Goal: Use online tool/utility: Utilize a website feature to perform a specific function

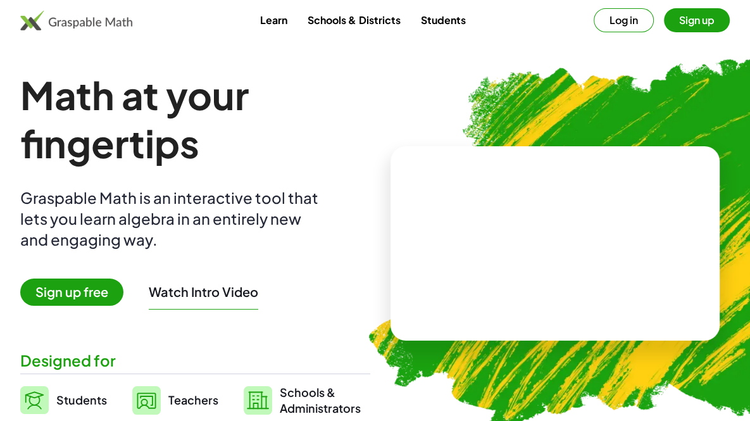
click at [637, 22] on button "Log in" at bounding box center [623, 20] width 60 height 24
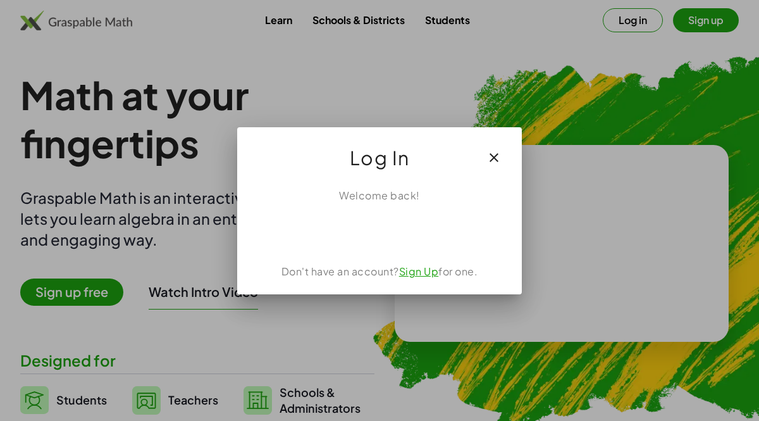
click at [605, 99] on div at bounding box center [379, 210] width 759 height 421
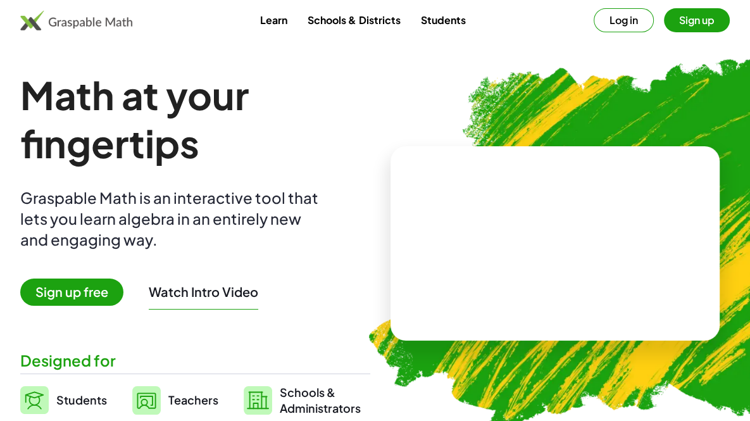
click at [714, 30] on button "Sign up" at bounding box center [697, 20] width 66 height 24
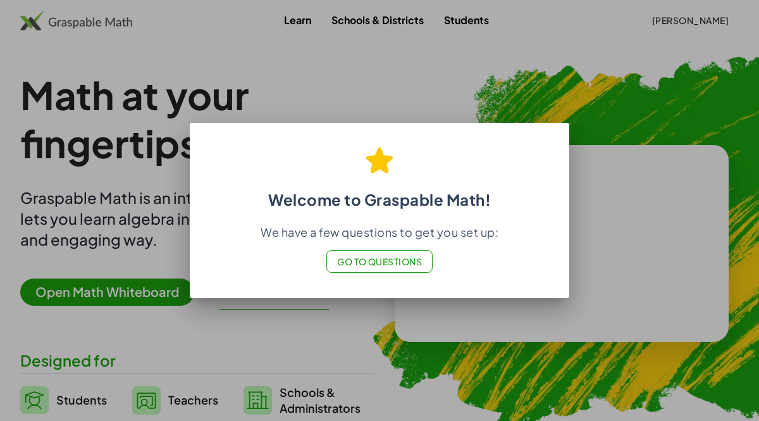
click at [424, 337] on div at bounding box center [379, 210] width 759 height 421
click at [378, 271] on button "Go to Questions" at bounding box center [379, 261] width 107 height 23
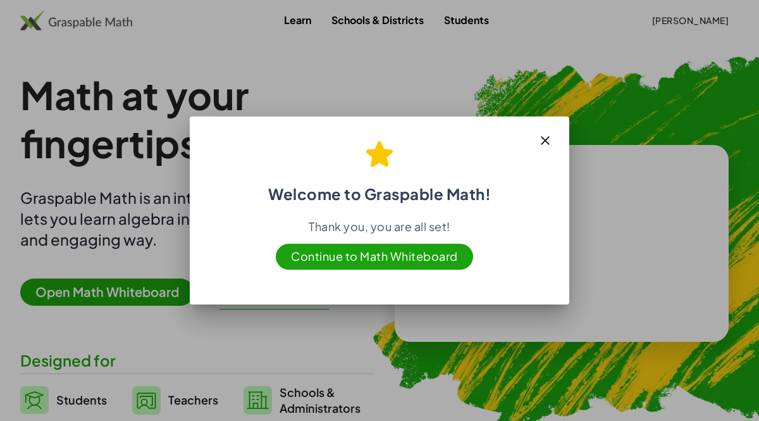
click at [555, 152] on button "button" at bounding box center [545, 140] width 30 height 30
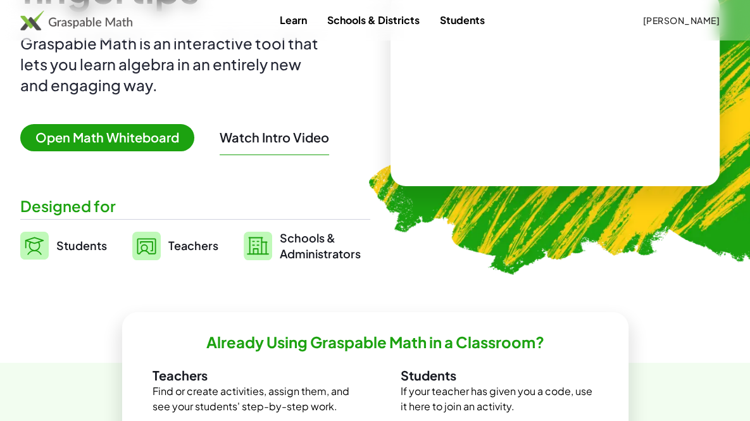
scroll to position [152, 0]
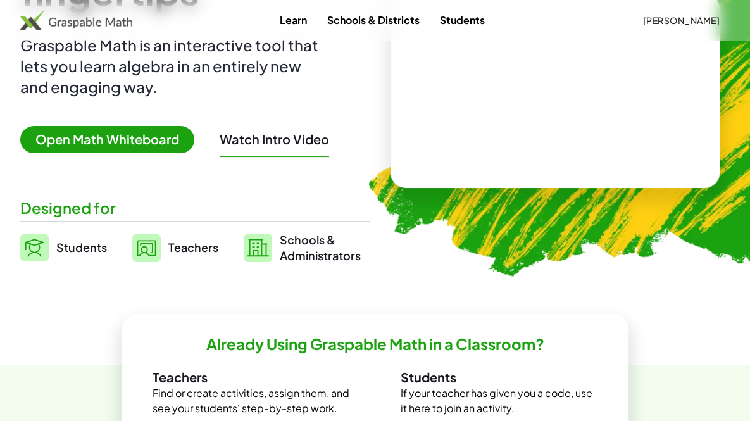
click at [85, 142] on span "Open Math Whiteboard" at bounding box center [107, 139] width 174 height 27
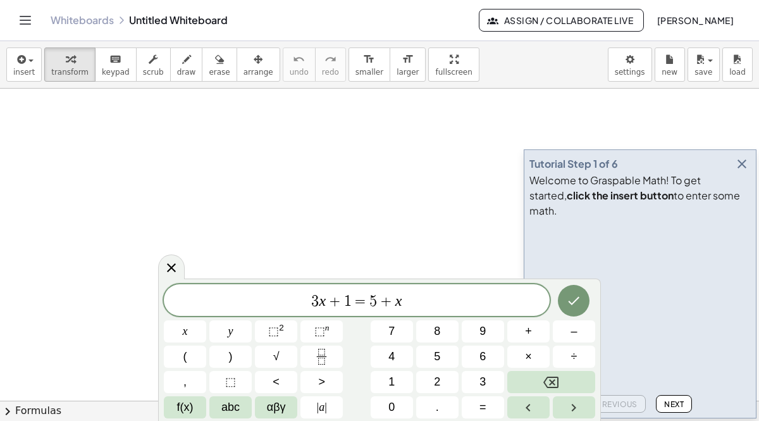
click at [745, 171] on icon "button" at bounding box center [742, 163] width 15 height 15
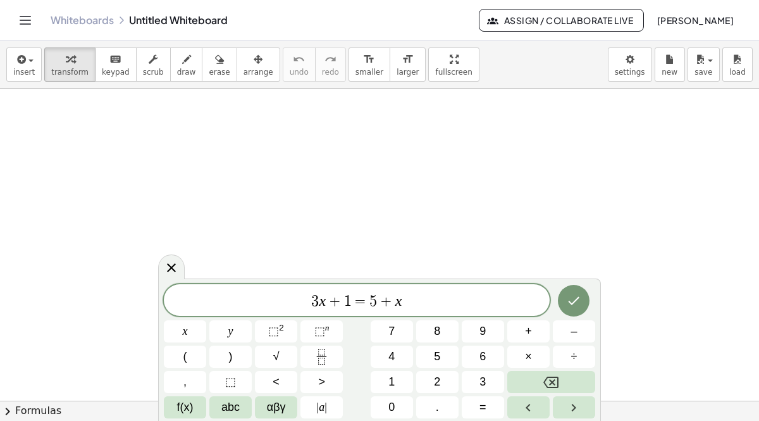
click at [409, 301] on span "3 x + 1 = 5 + x" at bounding box center [357, 301] width 386 height 18
click at [278, 409] on span "αβγ" at bounding box center [276, 407] width 19 height 17
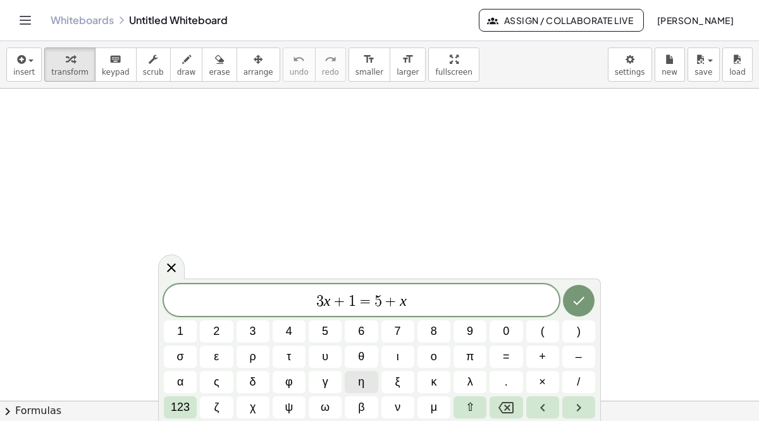
click at [366, 378] on button "η" at bounding box center [361, 382] width 33 height 22
click at [411, 342] on button "7" at bounding box center [397, 331] width 33 height 22
click at [569, 306] on button "Done" at bounding box center [579, 301] width 32 height 32
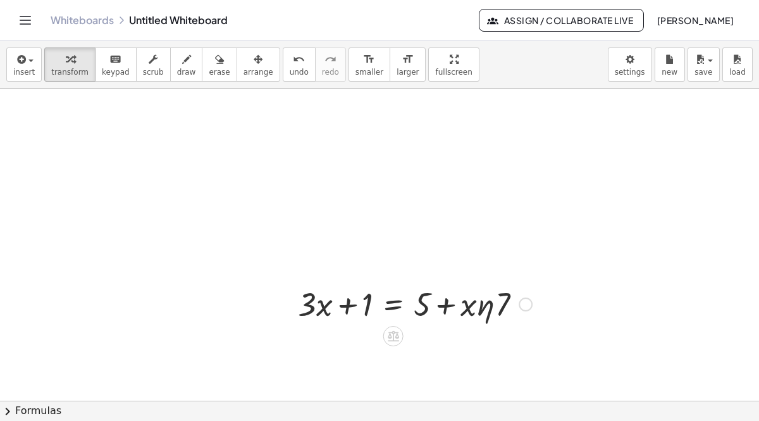
click at [421, 285] on div at bounding box center [415, 303] width 247 height 43
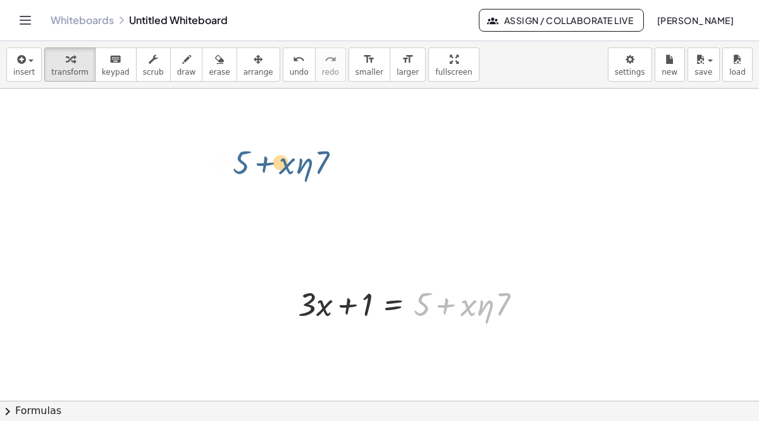
drag, startPoint x: 421, startPoint y: 285, endPoint x: 239, endPoint y: 142, distance: 231.7
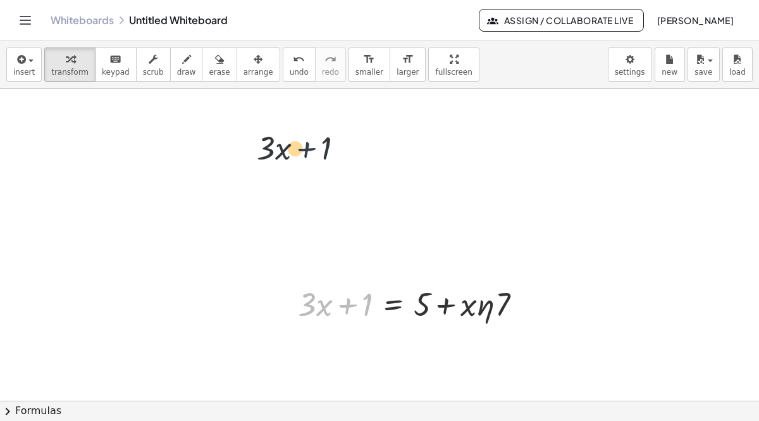
drag, startPoint x: 345, startPoint y: 311, endPoint x: 299, endPoint y: 138, distance: 179.0
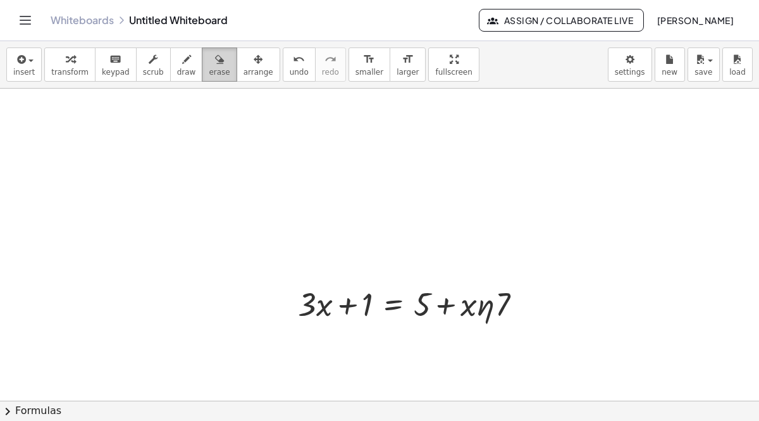
click at [202, 67] on button "erase" at bounding box center [219, 64] width 35 height 34
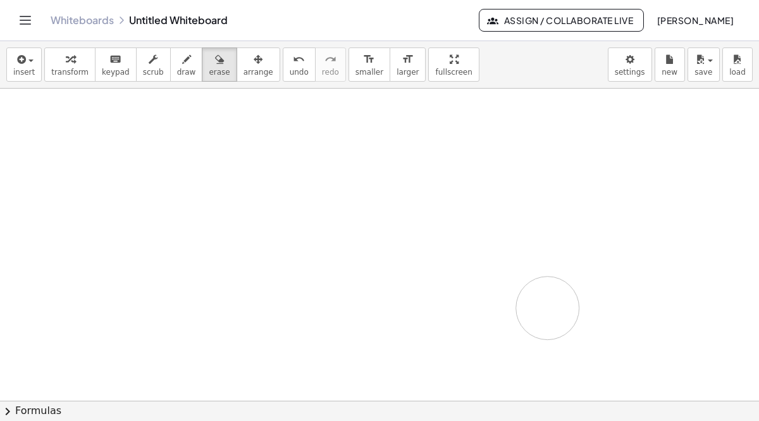
drag, startPoint x: 290, startPoint y: 313, endPoint x: 200, endPoint y: 132, distance: 202.0
drag, startPoint x: 511, startPoint y: 284, endPoint x: 648, endPoint y: 363, distance: 158.7
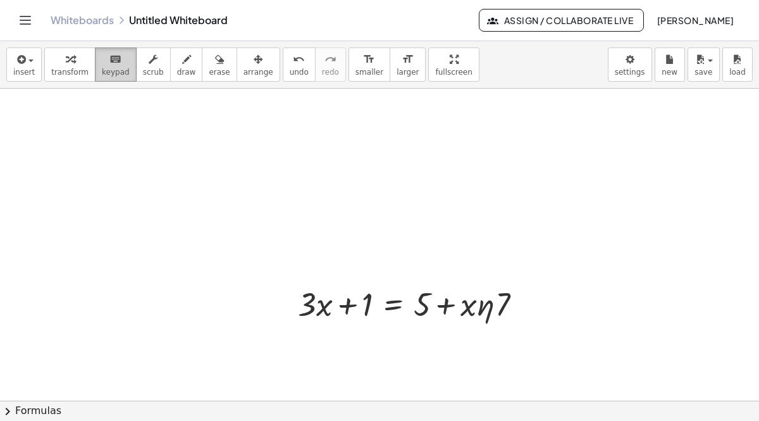
click at [107, 68] on span "keypad" at bounding box center [116, 72] width 28 height 9
click at [109, 60] on icon "keyboard" at bounding box center [115, 59] width 12 height 15
click at [143, 71] on span "scrub" at bounding box center [153, 72] width 21 height 9
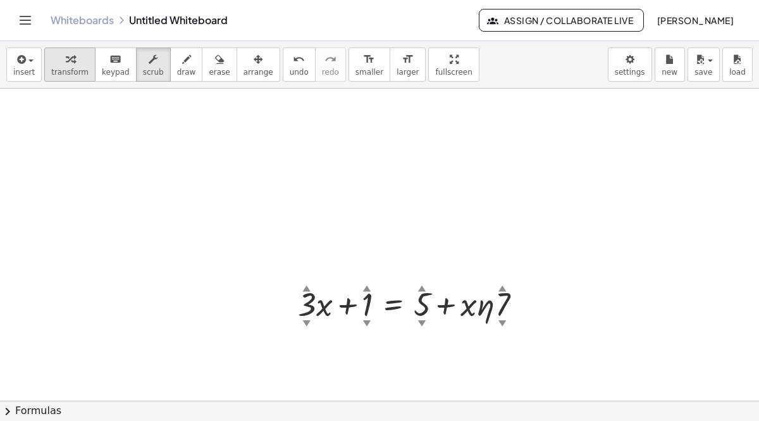
click at [83, 64] on button "transform" at bounding box center [69, 64] width 51 height 34
click at [19, 407] on button "chevron_right Formulas" at bounding box center [379, 410] width 759 height 20
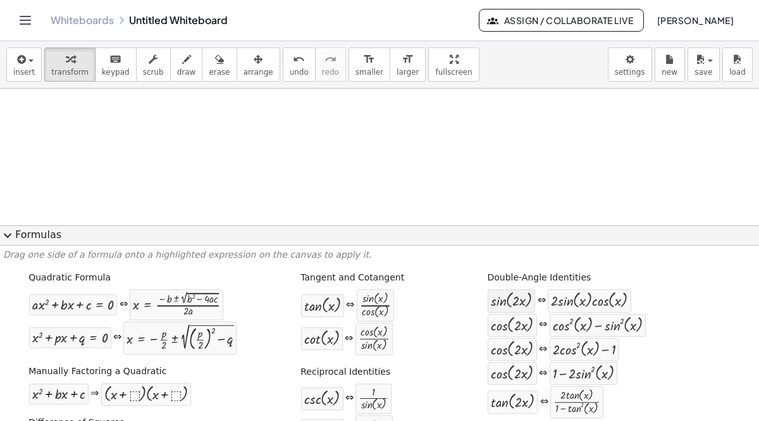
click at [491, 304] on div at bounding box center [511, 300] width 41 height 16
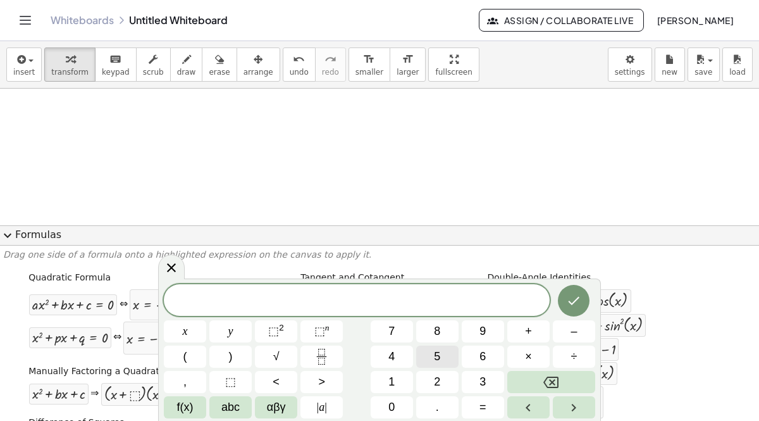
click at [443, 346] on button "5" at bounding box center [437, 356] width 42 height 22
click at [330, 401] on button "| a |" at bounding box center [322, 407] width 42 height 22
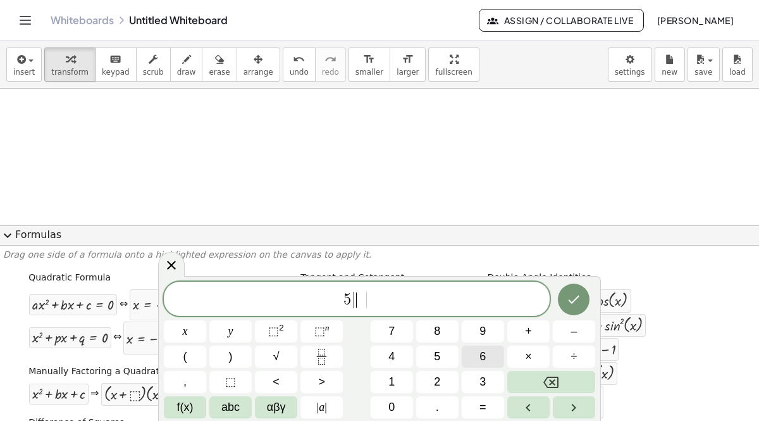
click at [462, 364] on button "6" at bounding box center [483, 356] width 42 height 22
click at [571, 296] on icon "Done" at bounding box center [573, 299] width 15 height 15
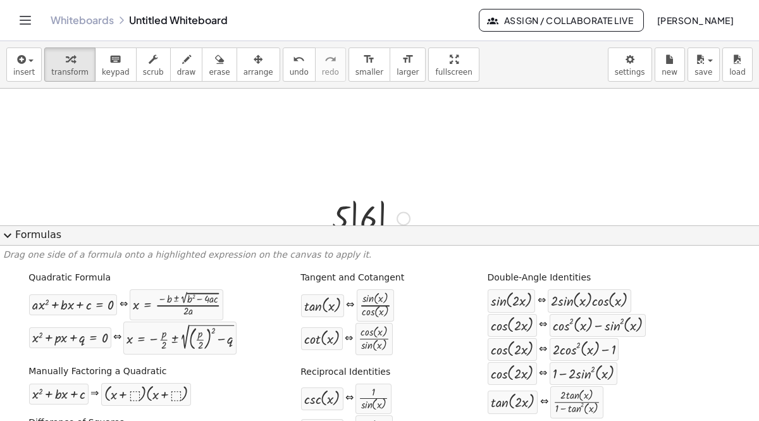
click at [406, 207] on div at bounding box center [371, 217] width 90 height 46
drag, startPoint x: 369, startPoint y: 210, endPoint x: 149, endPoint y: 96, distance: 248.4
click at [35, 237] on button "expand_more Formulas" at bounding box center [379, 235] width 759 height 20
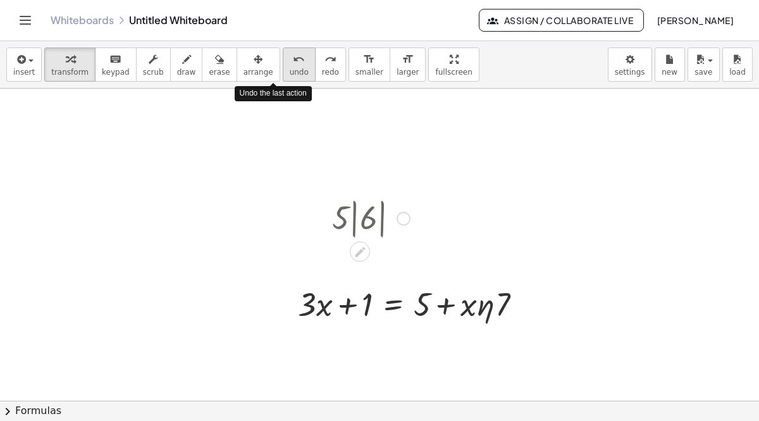
click at [290, 73] on span "undo" at bounding box center [299, 72] width 19 height 9
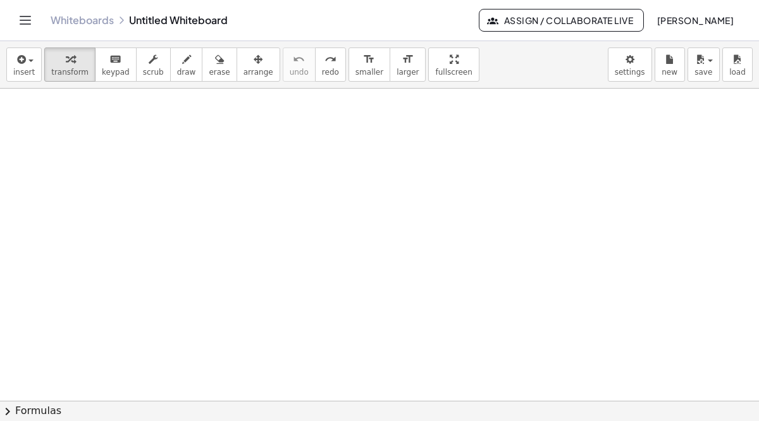
drag, startPoint x: 411, startPoint y: 66, endPoint x: 411, endPoint y: 121, distance: 55.0
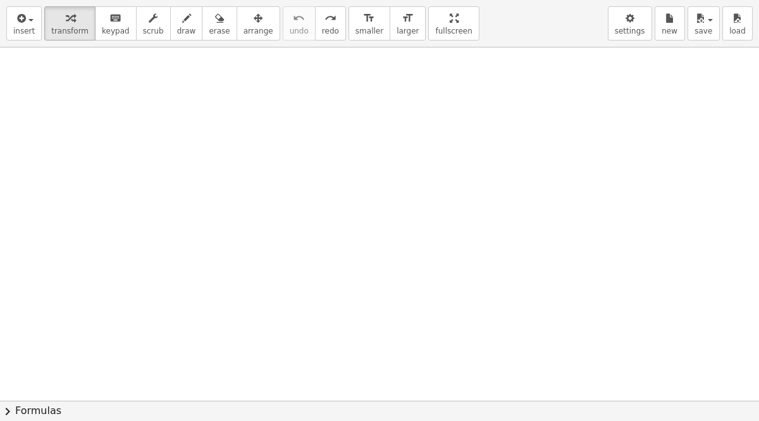
click at [411, 121] on div "insert select one: Math Expression Function Text Youtube Video Graphing Geometr…" at bounding box center [379, 210] width 759 height 421
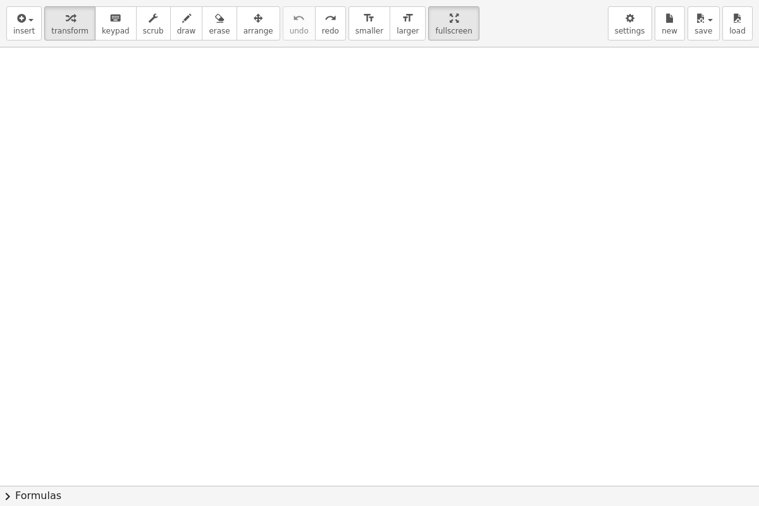
drag, startPoint x: 202, startPoint y: 113, endPoint x: 385, endPoint y: 272, distance: 242.2
click at [385, 272] on div at bounding box center [379, 485] width 759 height 877
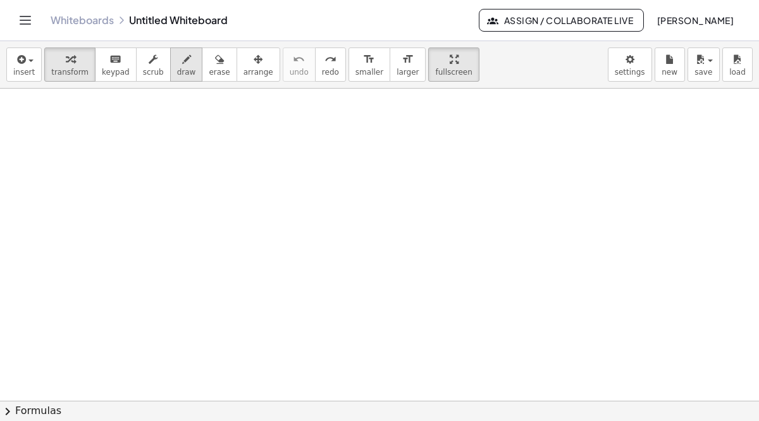
click at [180, 73] on button "draw" at bounding box center [186, 64] width 33 height 34
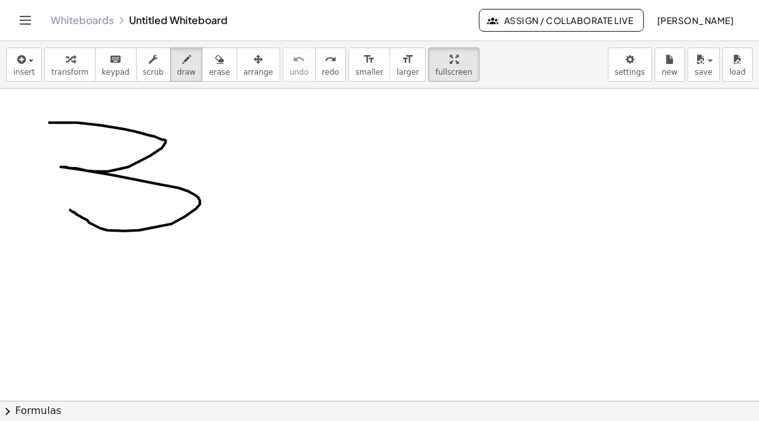
drag, startPoint x: 49, startPoint y: 122, endPoint x: 70, endPoint y: 208, distance: 87.8
click at [114, 69] on span "keypad" at bounding box center [116, 72] width 28 height 9
click at [113, 64] on div "keyboard" at bounding box center [116, 58] width 28 height 15
click at [103, 68] on span "keypad" at bounding box center [116, 72] width 28 height 9
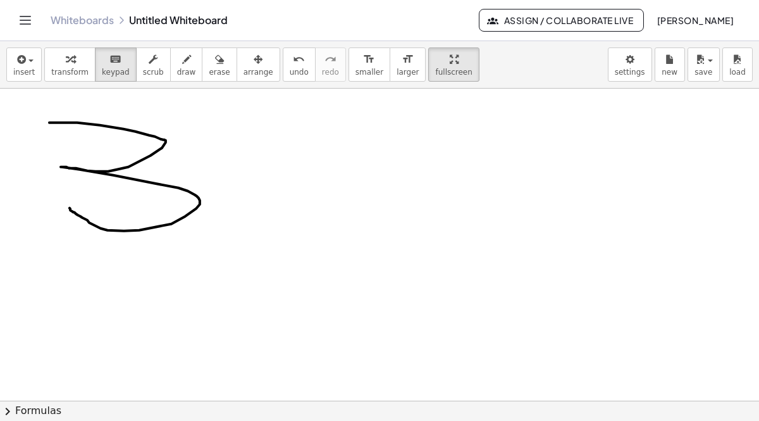
click at [34, 407] on button "chevron_right Formulas" at bounding box center [379, 410] width 759 height 20
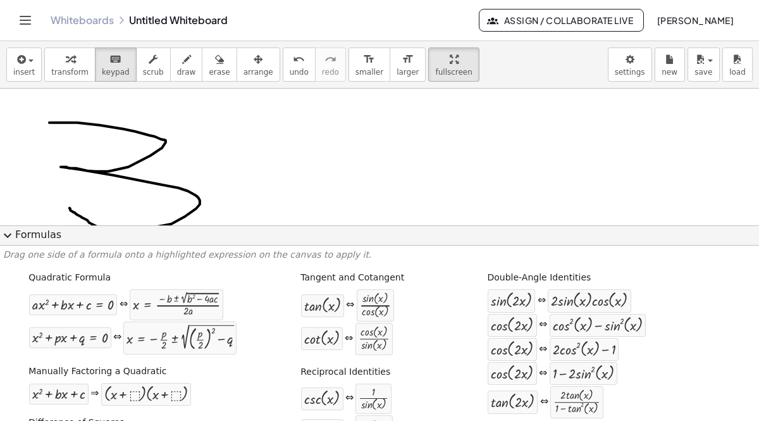
drag, startPoint x: 302, startPoint y: 304, endPoint x: 309, endPoint y: 319, distance: 17.0
drag, startPoint x: 309, startPoint y: 319, endPoint x: 307, endPoint y: 306, distance: 14.1
drag, startPoint x: 307, startPoint y: 306, endPoint x: 333, endPoint y: 135, distance: 172.2
drag, startPoint x: 333, startPoint y: 135, endPoint x: 221, endPoint y: 170, distance: 116.7
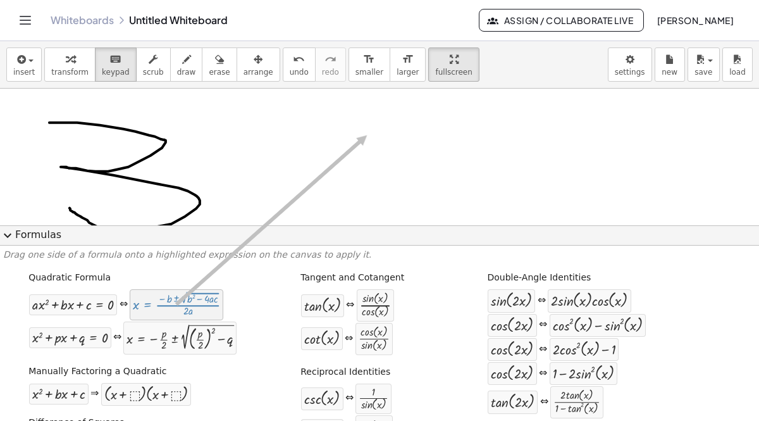
drag, startPoint x: 204, startPoint y: 314, endPoint x: 367, endPoint y: 135, distance: 241.8
click at [188, 309] on div at bounding box center [176, 304] width 87 height 24
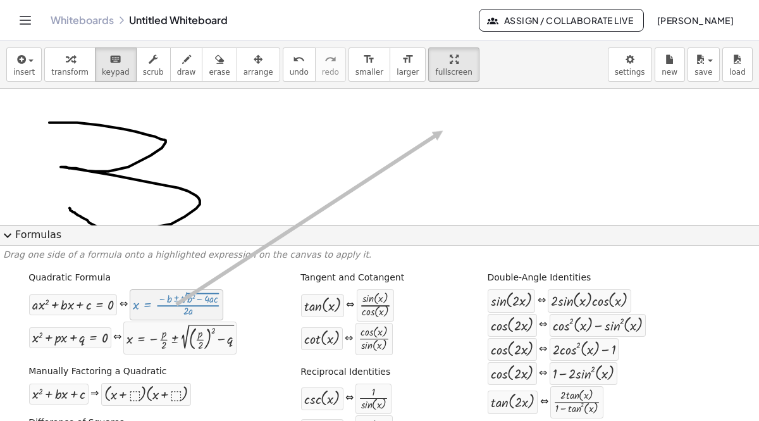
drag, startPoint x: 203, startPoint y: 312, endPoint x: 442, endPoint y: 131, distance: 299.9
click at [554, 295] on div at bounding box center [589, 300] width 77 height 16
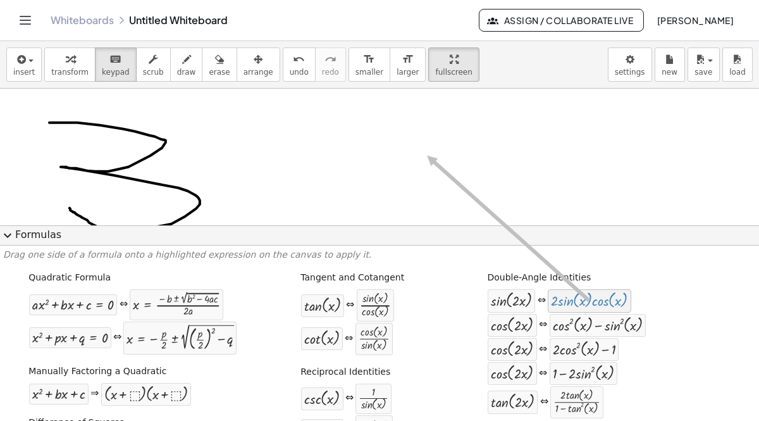
drag, startPoint x: 554, startPoint y: 295, endPoint x: 420, endPoint y: 156, distance: 193.8
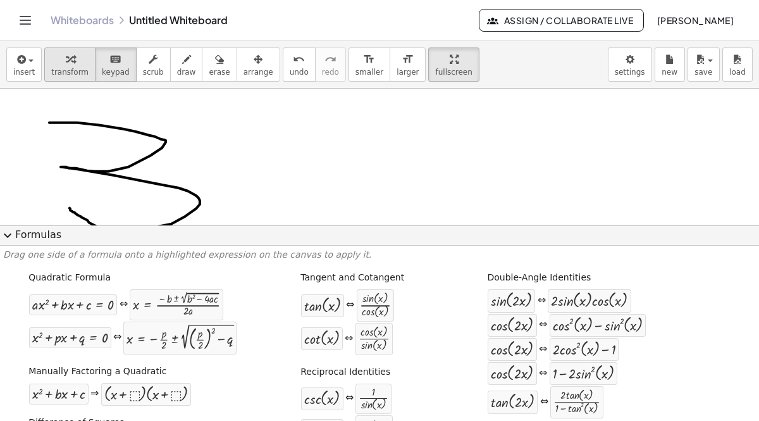
click at [68, 69] on span "transform" at bounding box center [69, 72] width 37 height 9
click at [15, 63] on icon "button" at bounding box center [20, 59] width 11 height 15
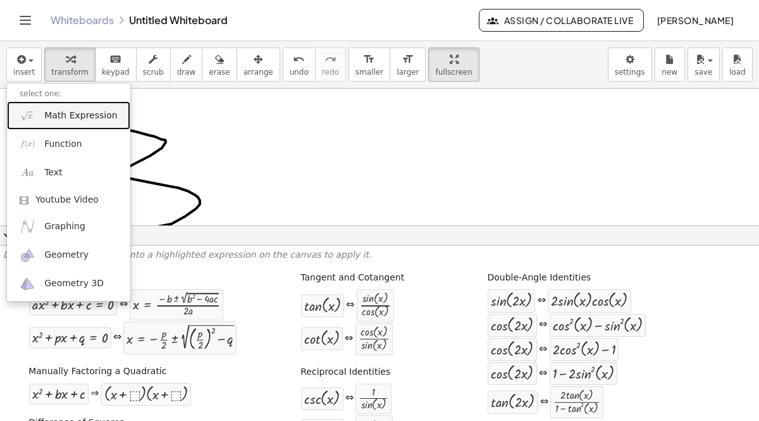
click at [90, 114] on span "Math Expression" at bounding box center [80, 115] width 73 height 13
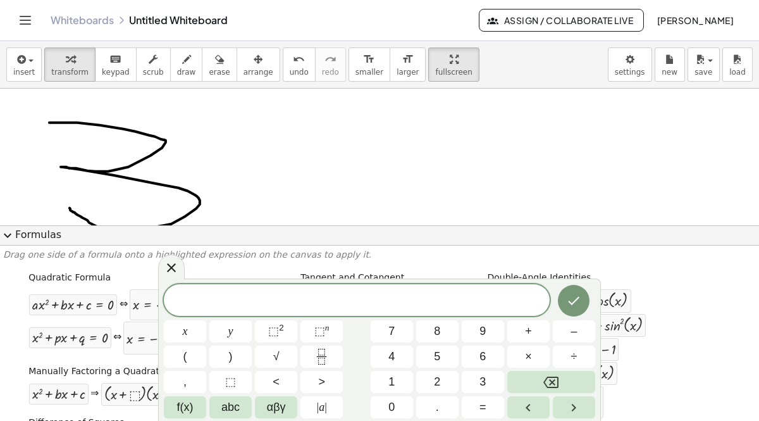
drag, startPoint x: 268, startPoint y: 166, endPoint x: 329, endPoint y: 130, distance: 71.2
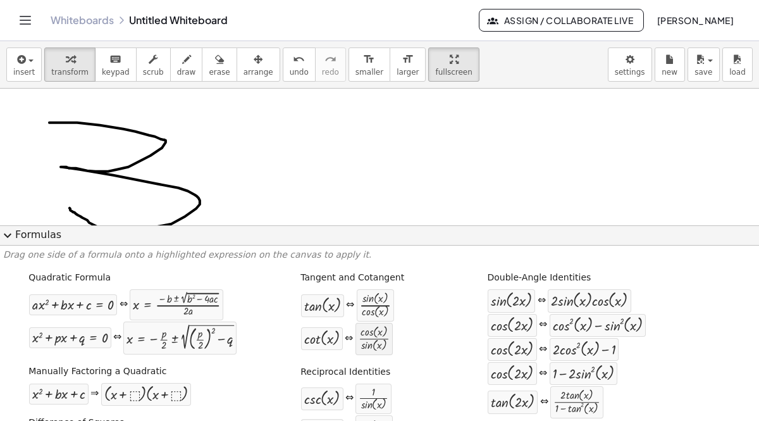
click at [378, 325] on div "· cos ( , x ) · sin ( , x )" at bounding box center [374, 339] width 37 height 32
drag, startPoint x: 371, startPoint y: 340, endPoint x: 420, endPoint y: 171, distance: 175.8
click at [435, 68] on span "fullscreen" at bounding box center [453, 72] width 37 height 9
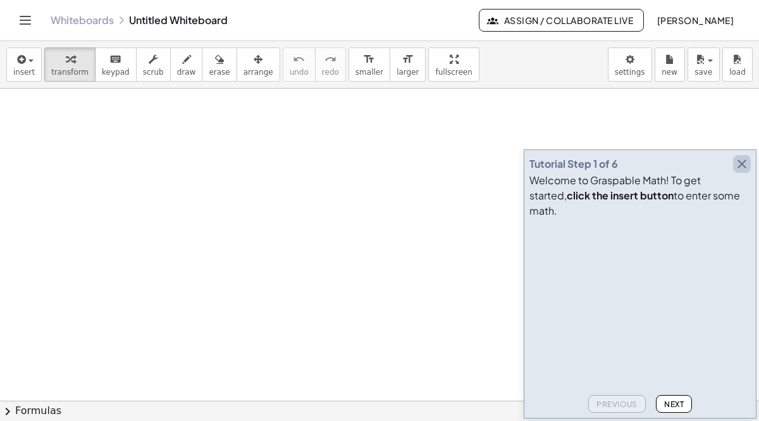
click at [744, 171] on icon "button" at bounding box center [742, 163] width 15 height 15
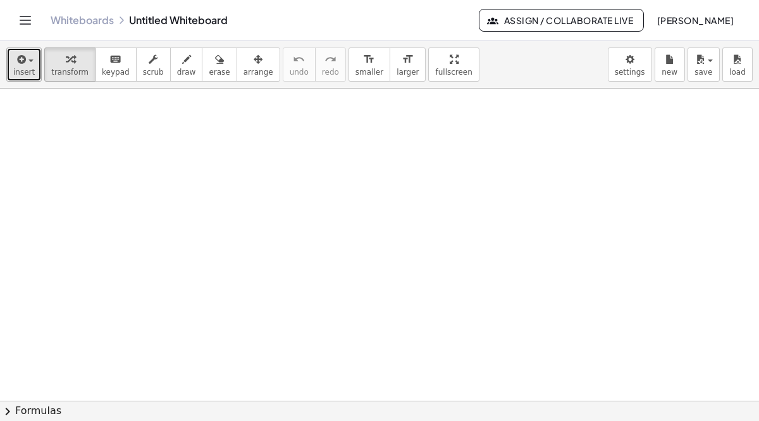
click at [15, 71] on span "insert" at bounding box center [24, 72] width 22 height 9
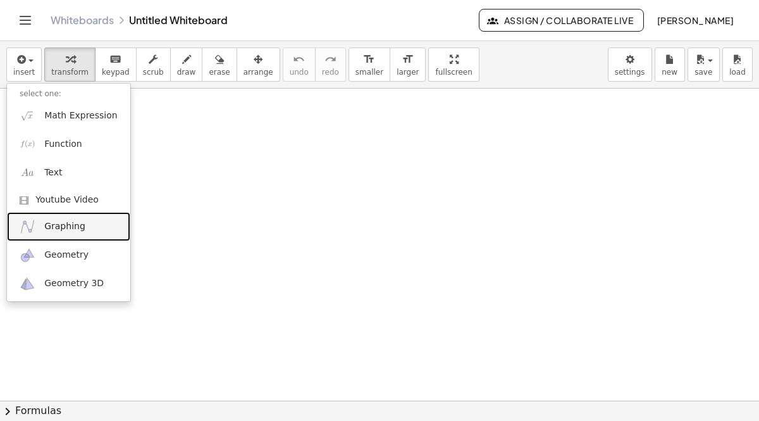
click at [68, 221] on span "Graphing" at bounding box center [64, 226] width 41 height 13
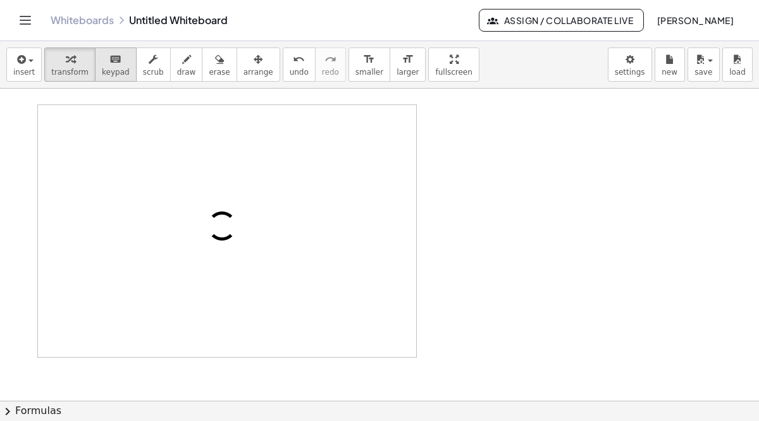
click at [102, 68] on span "keypad" at bounding box center [116, 72] width 28 height 9
click at [43, 410] on button "chevron_right Formulas" at bounding box center [379, 410] width 759 height 20
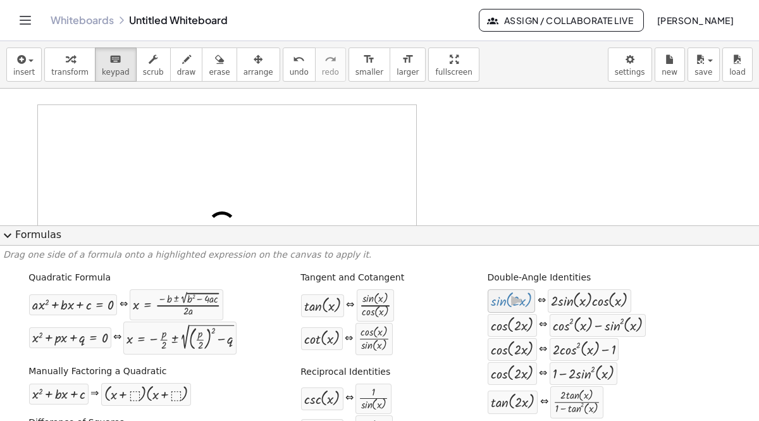
click at [522, 303] on div at bounding box center [511, 300] width 41 height 16
drag, startPoint x: 522, startPoint y: 303, endPoint x: 514, endPoint y: 194, distance: 109.1
drag, startPoint x: 514, startPoint y: 194, endPoint x: 493, endPoint y: 302, distance: 109.4
drag, startPoint x: 493, startPoint y: 302, endPoint x: 505, endPoint y: 125, distance: 176.9
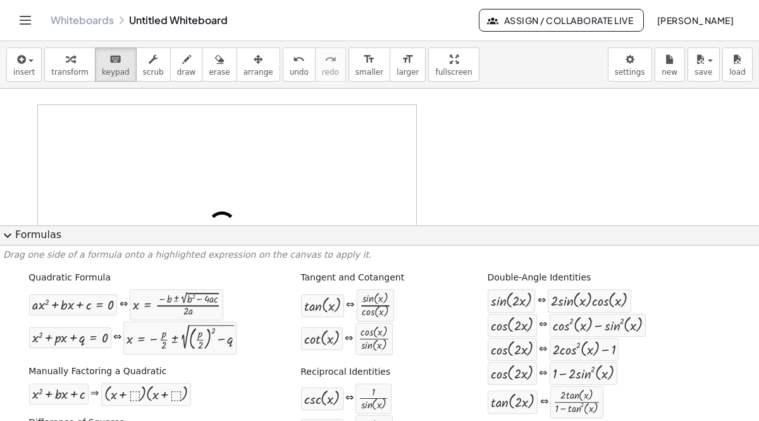
drag, startPoint x: 366, startPoint y: 311, endPoint x: 549, endPoint y: 121, distance: 264.0
click at [182, 65] on icon "button" at bounding box center [186, 59] width 9 height 15
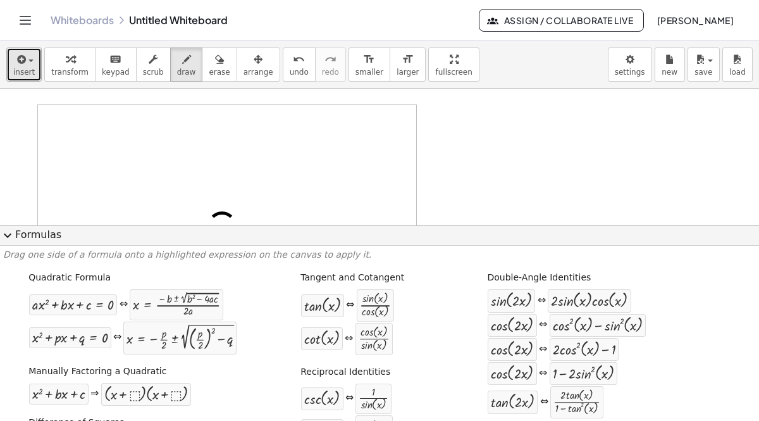
click at [23, 61] on icon "button" at bounding box center [20, 59] width 11 height 15
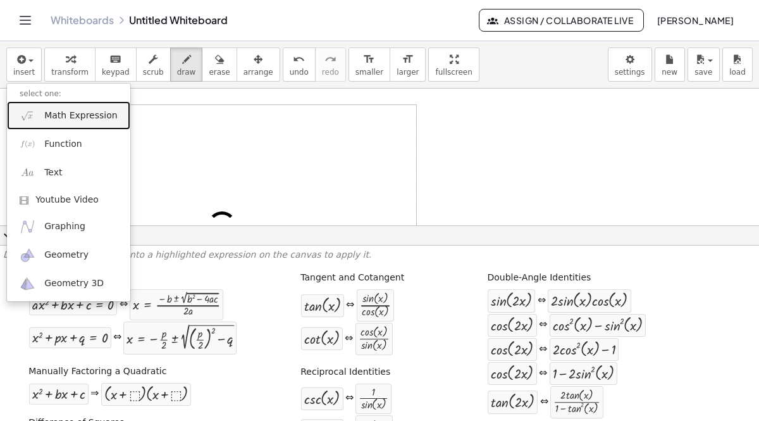
click at [74, 110] on span "Math Expression" at bounding box center [80, 115] width 73 height 13
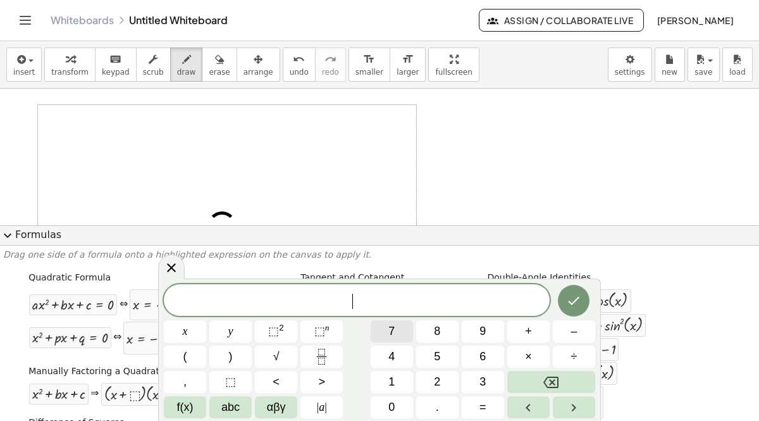
click at [384, 340] on button "7" at bounding box center [392, 331] width 42 height 22
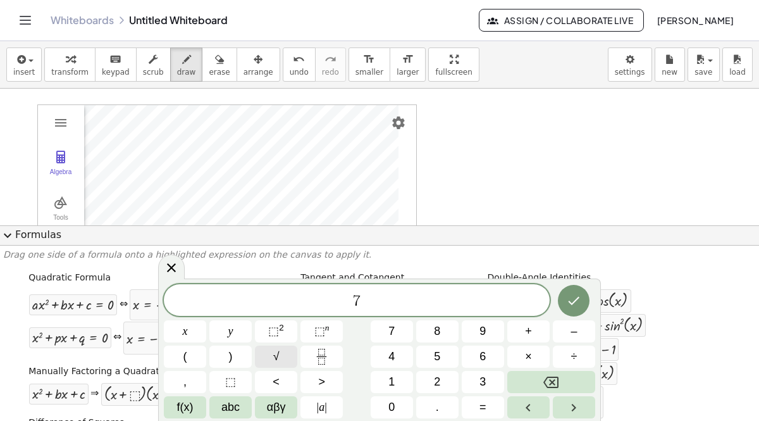
click at [275, 355] on span "√" at bounding box center [276, 356] width 6 height 17
click at [507, 371] on div "7 √ ​ x y ⬚ 2 ⬚ n 7 8 9 + – ( ) √ 4 5 6 × ÷ , ⬚ < > 1 2 3 f(x) abc αβγ | a | 0 …" at bounding box center [379, 350] width 431 height 135
click at [483, 351] on span "6" at bounding box center [483, 356] width 6 height 17
click at [576, 318] on div "7 √ 6 x y ⬚ 2 ⬚ n 7 8 9 + – ( ) √ 4 5 6 × ÷ , ⬚ < > 1 2 3 f(x) abc αβγ | a | 0 …" at bounding box center [379, 350] width 431 height 135
click at [575, 308] on button "Done" at bounding box center [574, 300] width 32 height 32
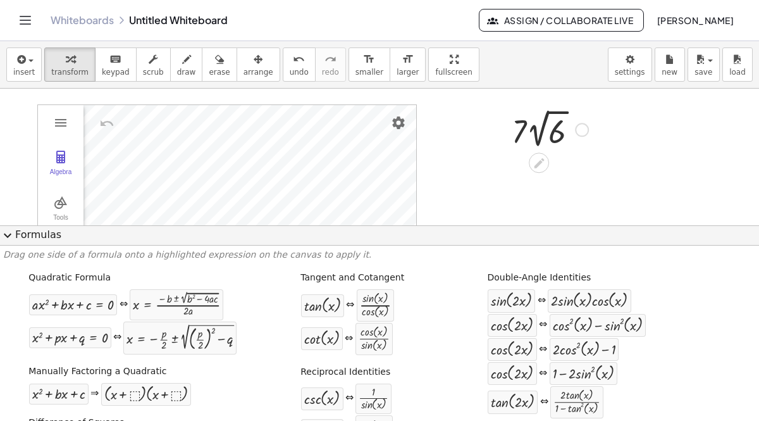
click at [561, 109] on div at bounding box center [550, 129] width 89 height 46
click at [539, 158] on div at bounding box center [550, 171] width 142 height 43
click at [542, 199] on icon at bounding box center [538, 205] width 13 height 13
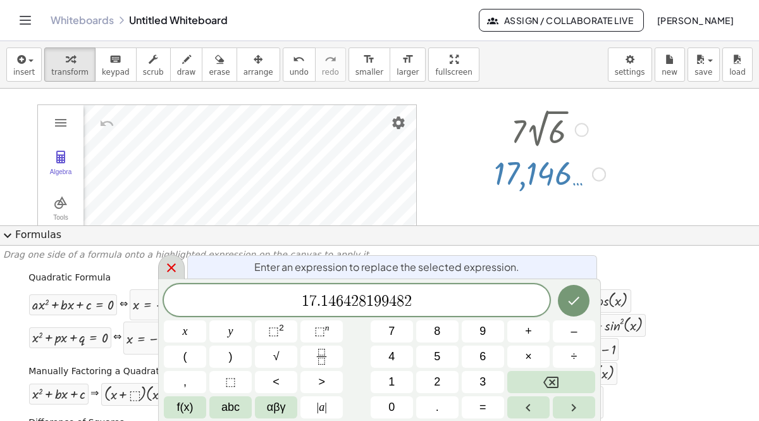
click at [164, 263] on icon at bounding box center [171, 267] width 15 height 15
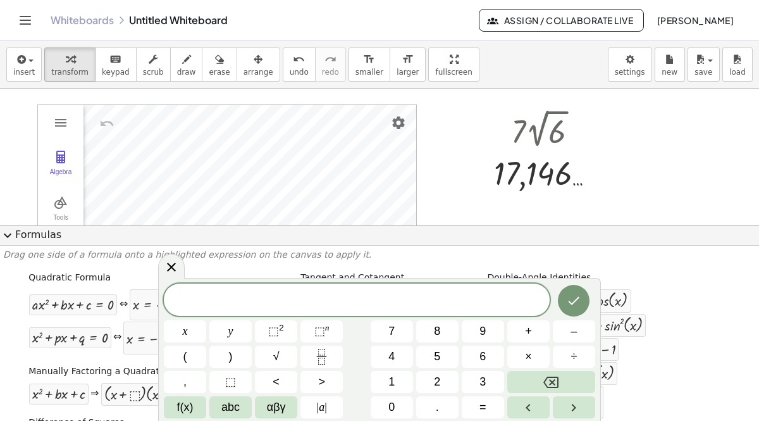
drag, startPoint x: 612, startPoint y: 180, endPoint x: 596, endPoint y: 96, distance: 85.6
click at [6, 228] on span "expand_more" at bounding box center [7, 235] width 15 height 15
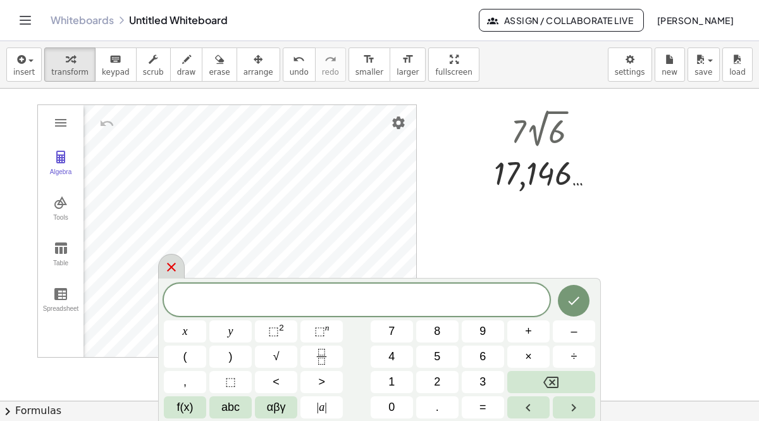
click at [166, 271] on icon at bounding box center [171, 266] width 15 height 15
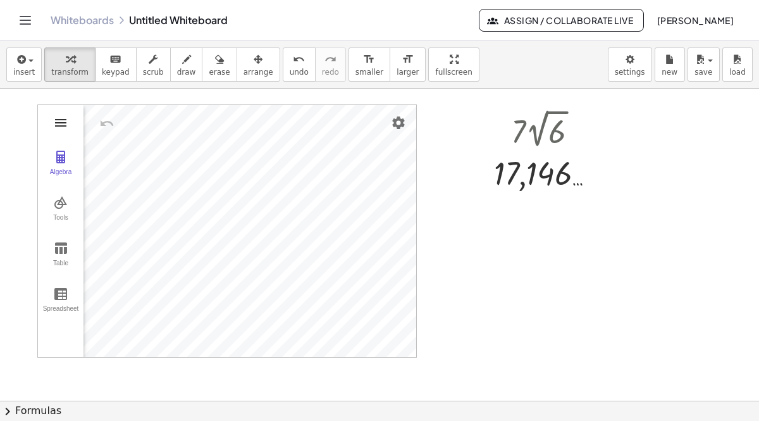
click at [54, 122] on img "Graphing Calculator" at bounding box center [60, 122] width 15 height 15
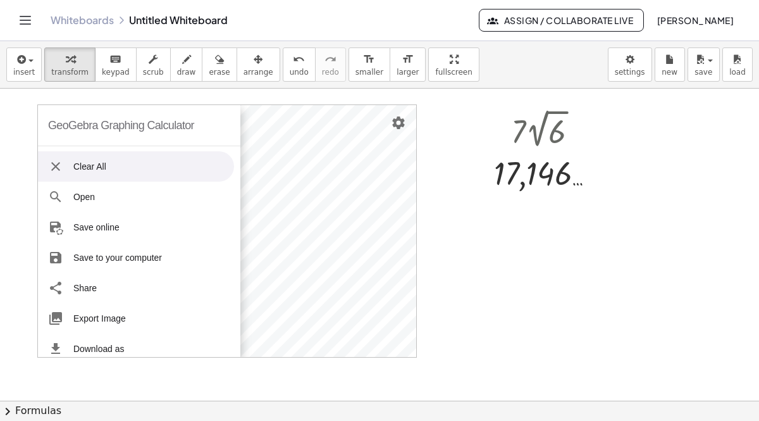
click at [54, 122] on div "GeoGebra Graphing Calculator" at bounding box center [121, 125] width 146 height 40
click at [173, 157] on li "Clear All" at bounding box center [136, 166] width 196 height 30
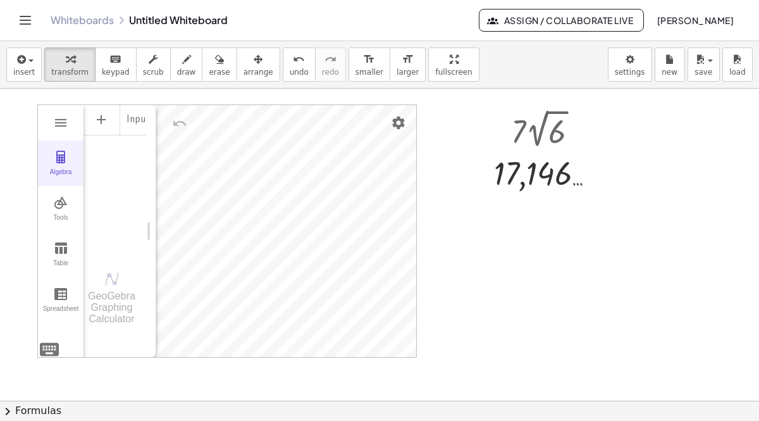
click at [65, 161] on img "Graphing Calculator" at bounding box center [60, 156] width 15 height 15
click at [66, 164] on button "Algebra" at bounding box center [61, 163] width 46 height 46
click at [59, 204] on img "Graphing Calculator" at bounding box center [60, 202] width 15 height 15
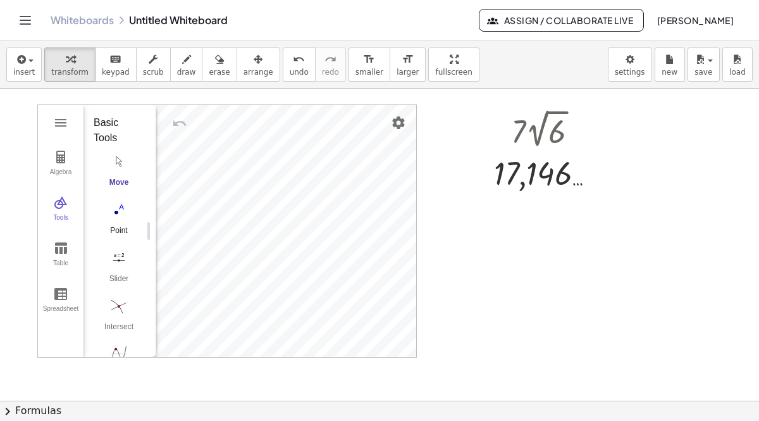
click at [114, 224] on button "Point" at bounding box center [119, 222] width 51 height 46
click at [116, 59] on div "keyboard" at bounding box center [116, 58] width 28 height 15
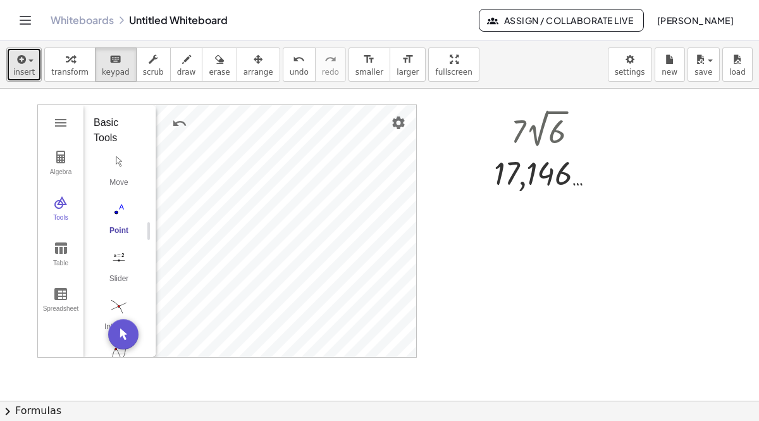
click at [28, 65] on div "button" at bounding box center [24, 58] width 22 height 15
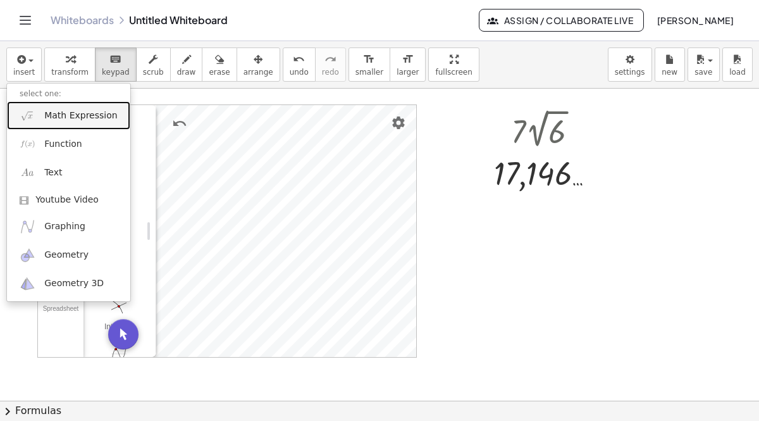
click at [65, 116] on span "Math Expression" at bounding box center [80, 115] width 73 height 13
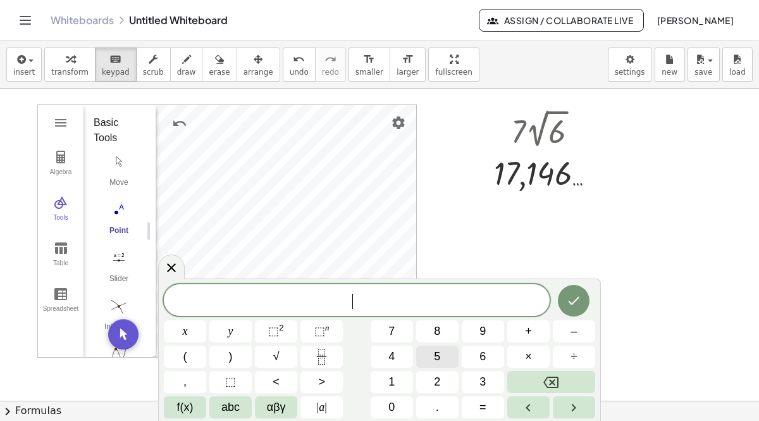
click at [425, 364] on button "5" at bounding box center [437, 356] width 42 height 22
click at [267, 347] on button "√" at bounding box center [276, 356] width 42 height 22
click at [467, 340] on button "9" at bounding box center [483, 331] width 42 height 22
click at [583, 305] on button "Done" at bounding box center [574, 300] width 32 height 32
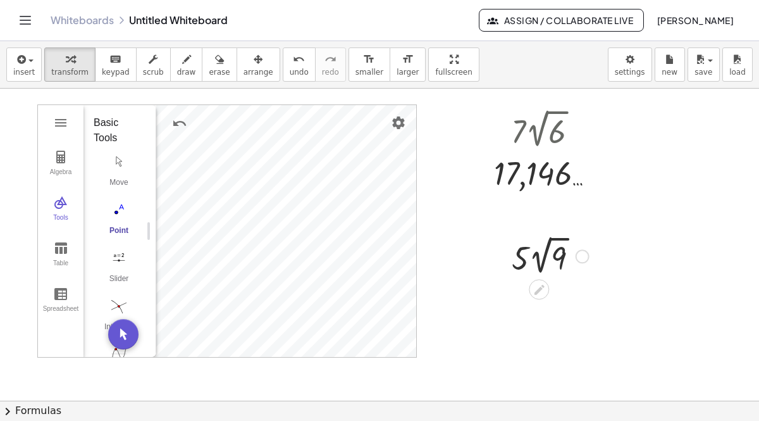
click at [597, 236] on div "· 5 · 2 √ 9" at bounding box center [546, 255] width 106 height 53
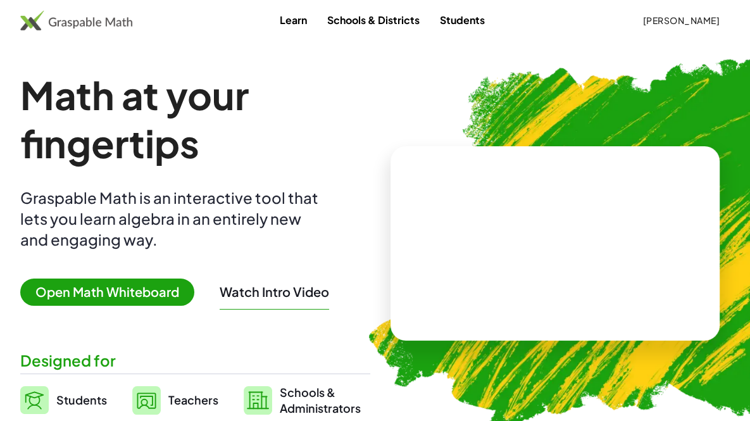
click at [122, 292] on span "Open Math Whiteboard" at bounding box center [107, 291] width 174 height 27
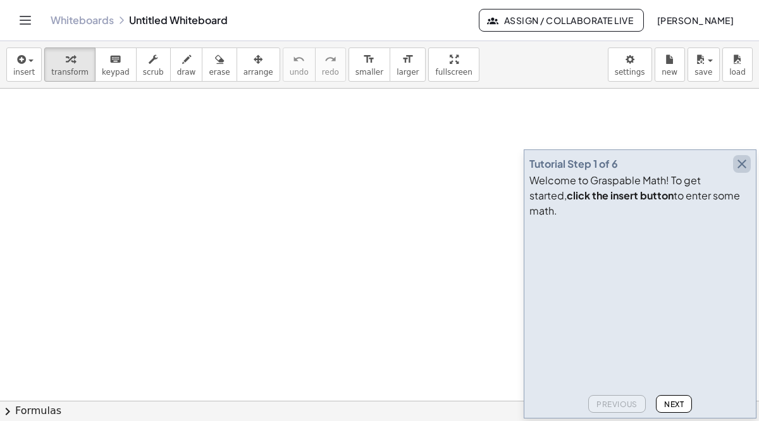
click at [741, 171] on icon "button" at bounding box center [742, 163] width 15 height 15
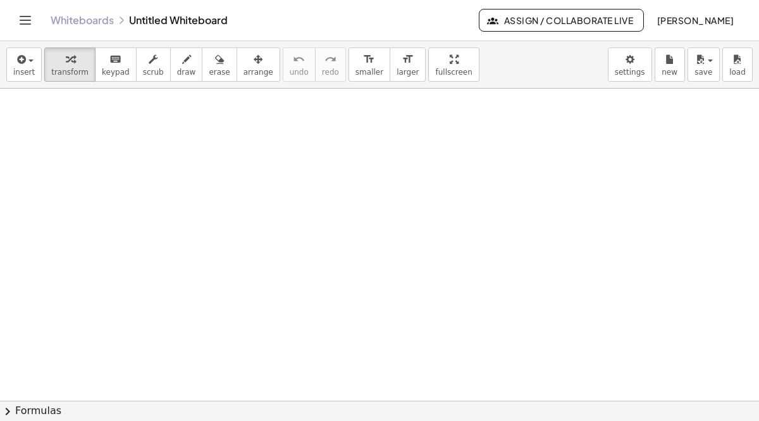
drag, startPoint x: 280, startPoint y: 159, endPoint x: 497, endPoint y: 272, distance: 244.8
click at [526, 22] on span "Assign / Collaborate Live" at bounding box center [562, 20] width 144 height 11
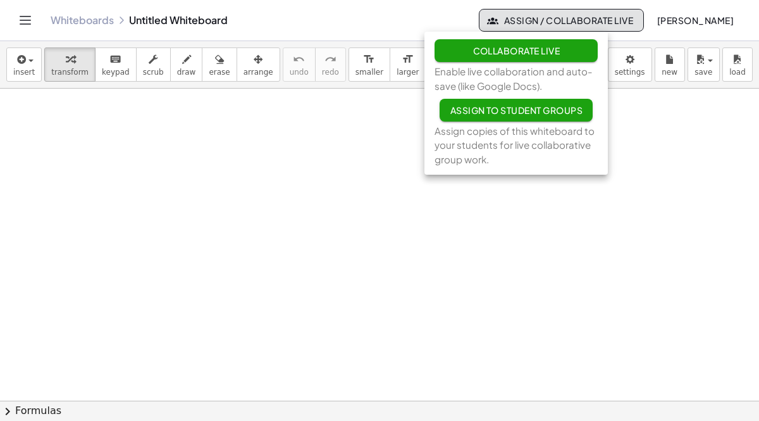
click at [526, 51] on span "Collaborate Live" at bounding box center [516, 50] width 87 height 11
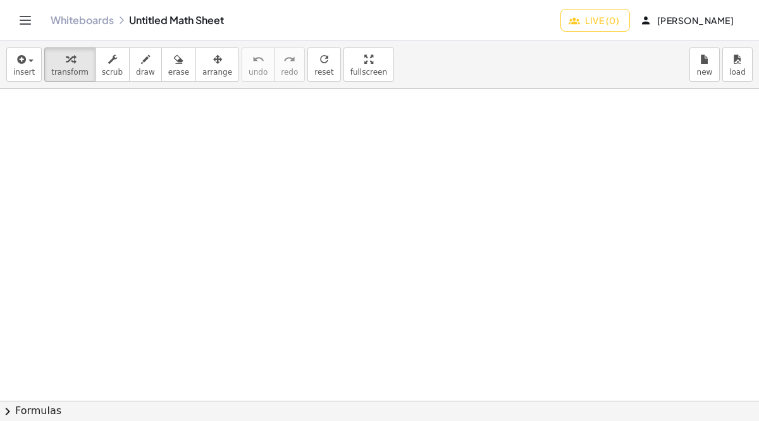
click at [561, 14] on button "Live (0)" at bounding box center [596, 20] width 70 height 23
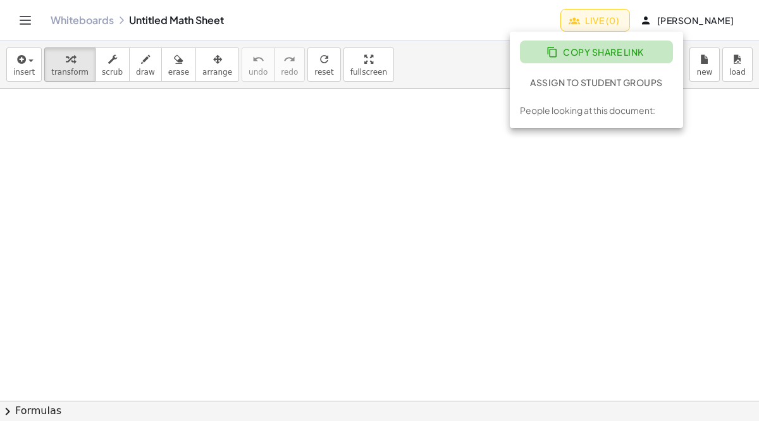
click at [563, 45] on button "Copy Share Link" at bounding box center [596, 51] width 153 height 23
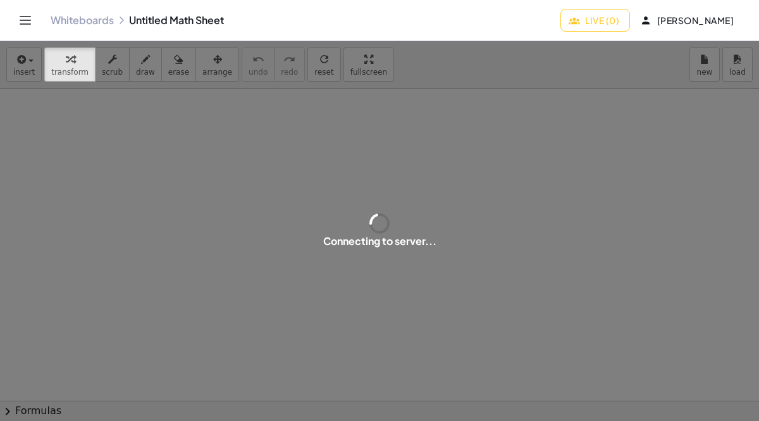
click at [348, 204] on div "Connecting to server..." at bounding box center [379, 231] width 759 height 380
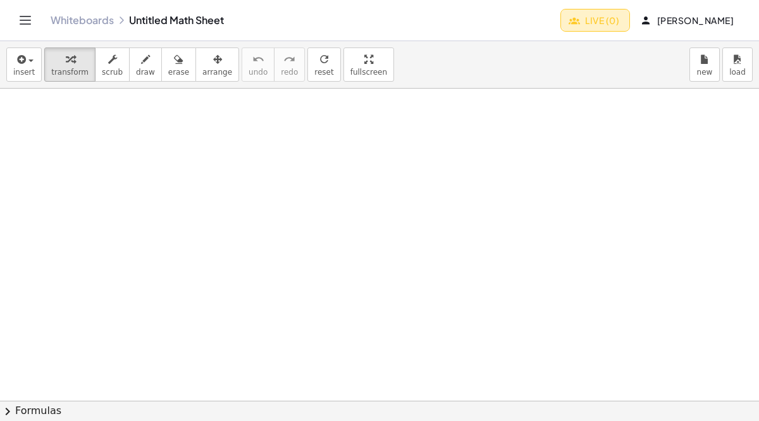
click at [561, 28] on button "Live (0)" at bounding box center [596, 20] width 70 height 23
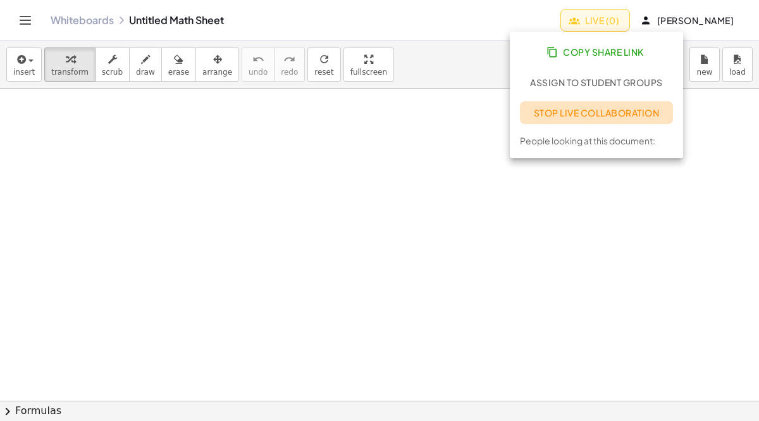
click at [554, 115] on span "Stop Live Collaboration" at bounding box center [596, 112] width 126 height 11
